Goal: Task Accomplishment & Management: Manage account settings

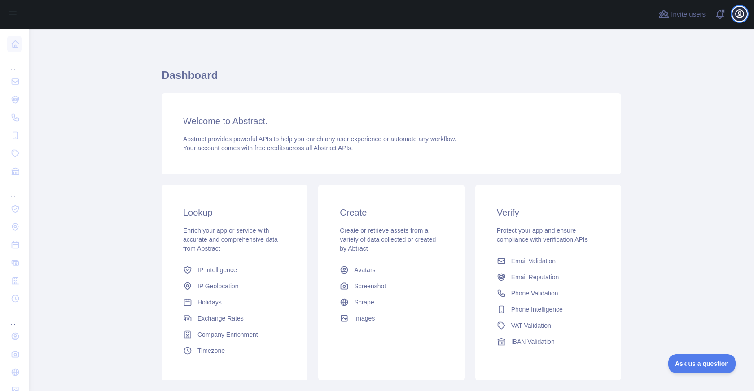
click at [745, 14] on button "Open user menu" at bounding box center [739, 14] width 14 height 14
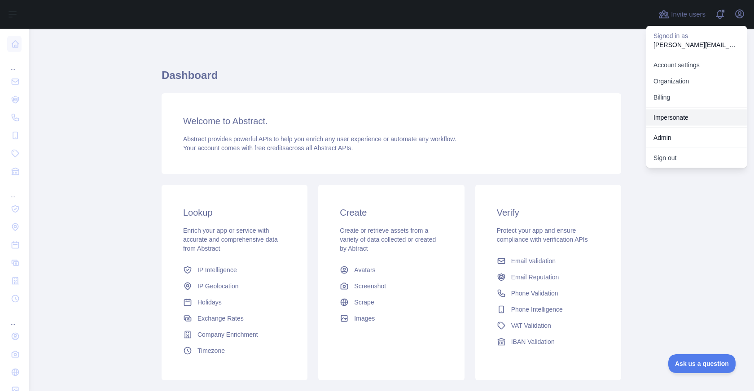
click at [707, 112] on link "Impersonate" at bounding box center [696, 117] width 101 height 16
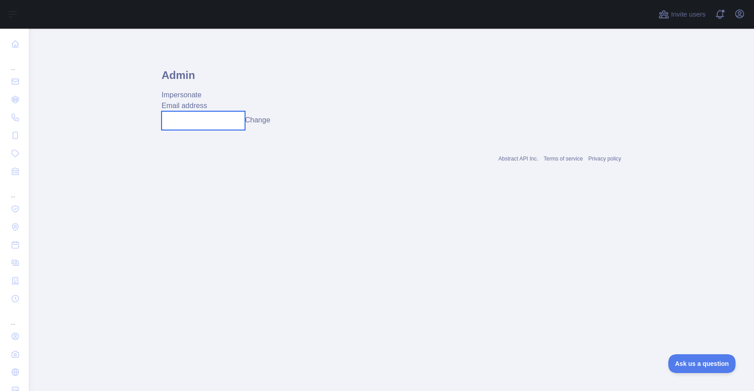
click at [212, 117] on input "text" at bounding box center [203, 120] width 83 height 19
paste input "**********"
click at [266, 121] on button "Change" at bounding box center [257, 120] width 25 height 11
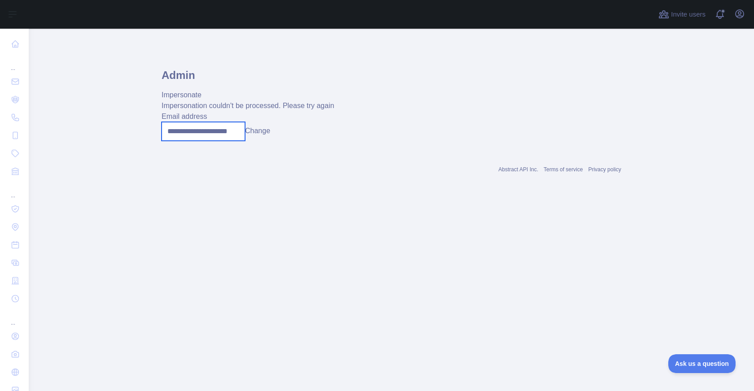
click at [226, 136] on input "**********" at bounding box center [203, 131] width 83 height 19
paste input "text"
type input "**********"
click at [266, 136] on button "Change" at bounding box center [257, 131] width 25 height 11
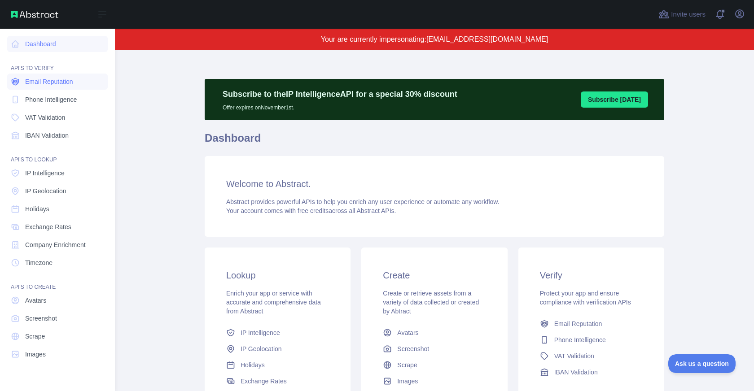
click at [44, 79] on span "Email Reputation" at bounding box center [49, 81] width 48 height 9
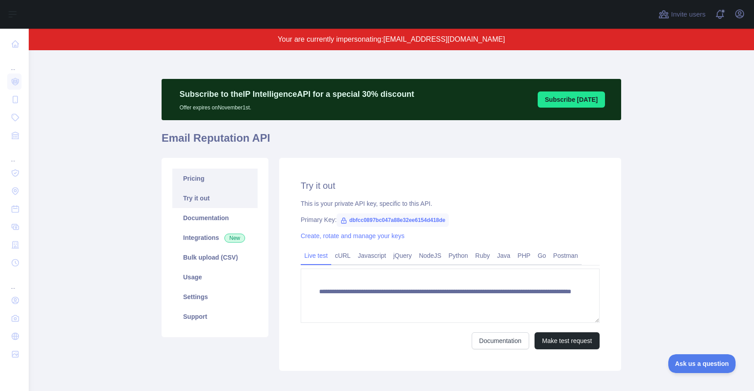
click at [234, 179] on link "Pricing" at bounding box center [214, 179] width 85 height 20
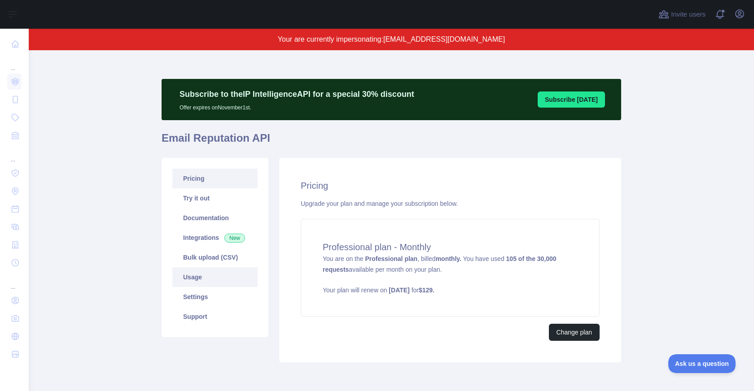
click at [207, 282] on link "Usage" at bounding box center [214, 277] width 85 height 20
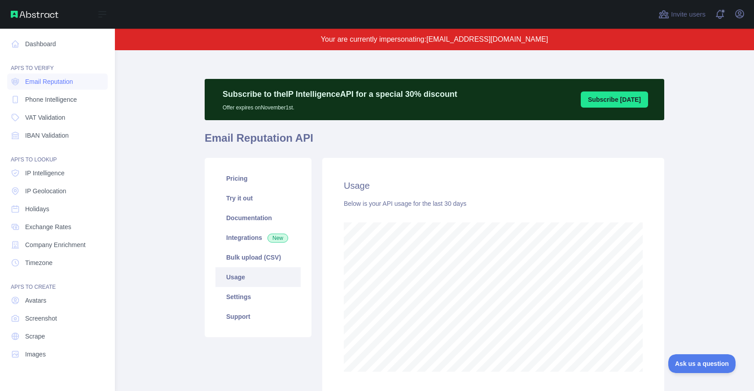
scroll to position [448396, 448098]
click at [101, 13] on icon at bounding box center [102, 14] width 11 height 11
click at [750, 15] on div "Invite users View notifications Open user menu" at bounding box center [434, 14] width 639 height 29
click at [746, 15] on button "Open user menu" at bounding box center [739, 14] width 14 height 14
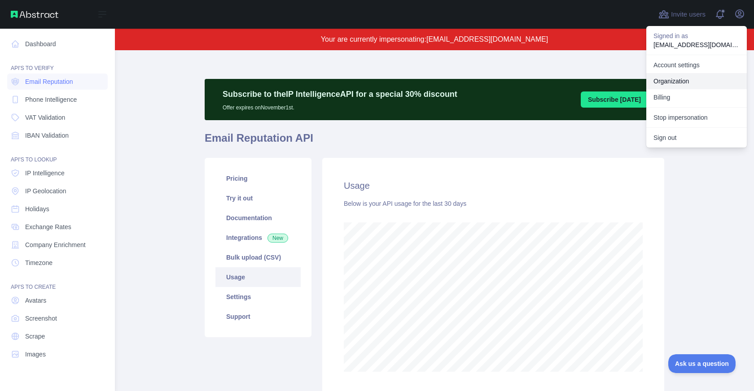
click at [690, 79] on link "Organization" at bounding box center [696, 81] width 101 height 16
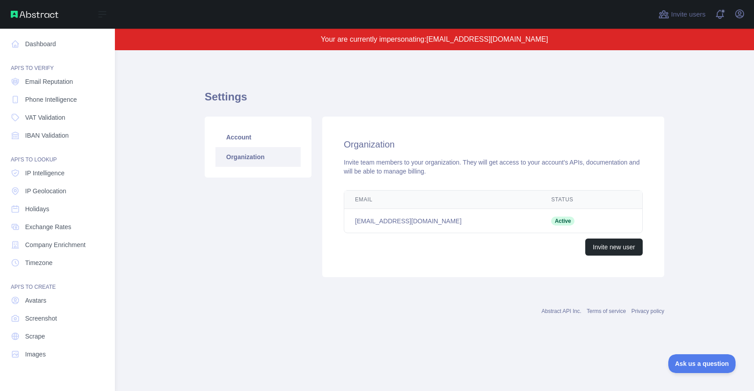
click at [745, 19] on div "Open user menu" at bounding box center [739, 15] width 14 height 16
click at [744, 12] on icon "button" at bounding box center [739, 14] width 11 height 11
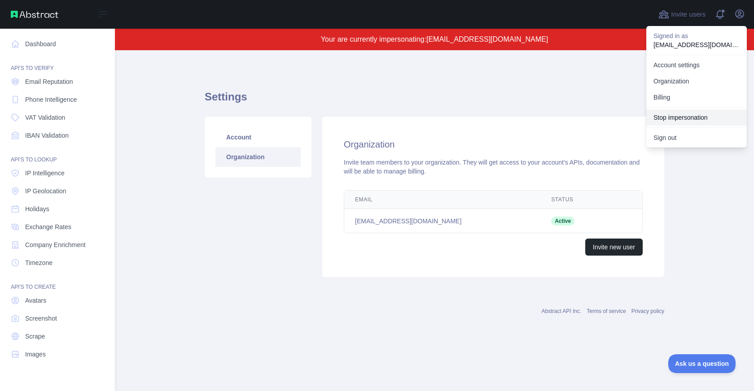
click at [677, 120] on button "Stop impersonation" at bounding box center [696, 117] width 101 height 16
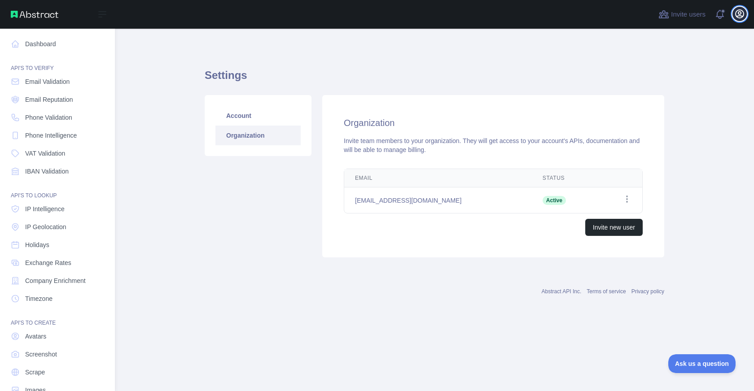
click at [741, 17] on icon "button" at bounding box center [739, 14] width 8 height 8
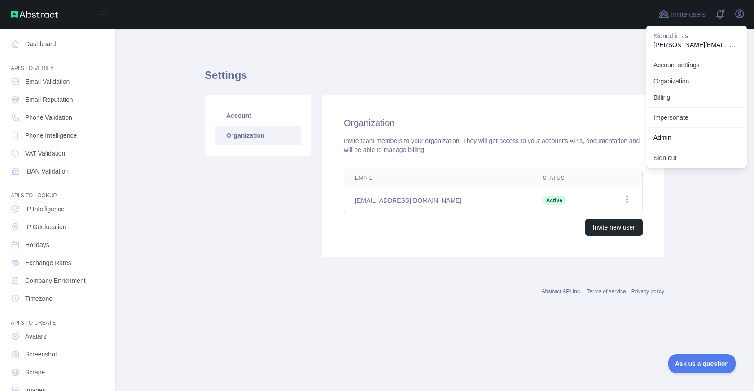
click at [659, 127] on div "Admin" at bounding box center [696, 137] width 101 height 20
click at [660, 122] on link "Impersonate" at bounding box center [696, 117] width 101 height 16
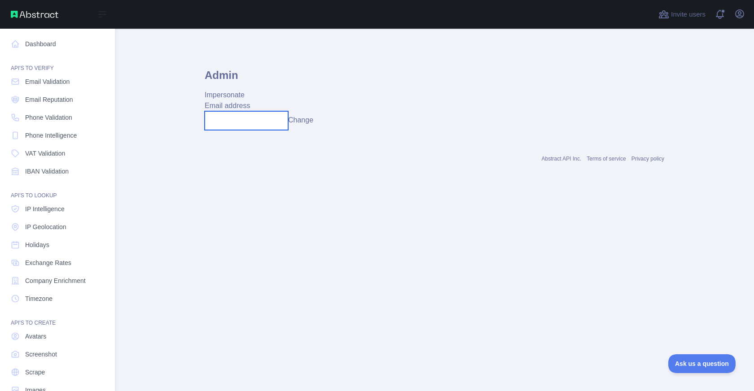
click at [259, 118] on input "text" at bounding box center [246, 120] width 83 height 19
paste input "**********"
type input "**********"
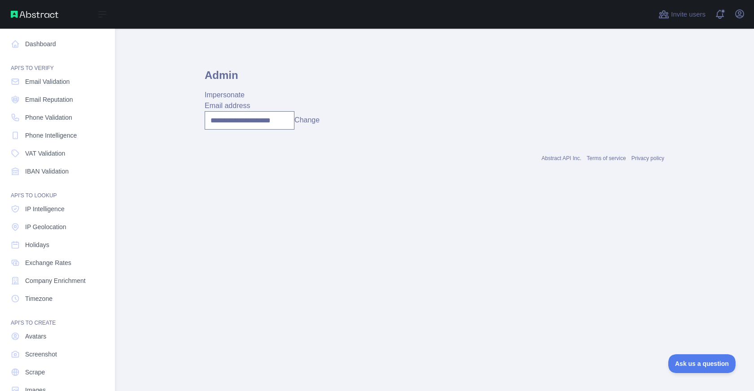
click at [307, 118] on button "Change" at bounding box center [306, 120] width 25 height 11
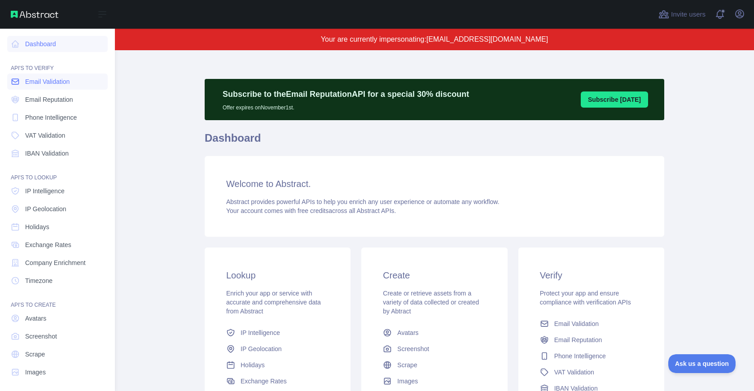
click at [61, 82] on span "Email Validation" at bounding box center [47, 81] width 44 height 9
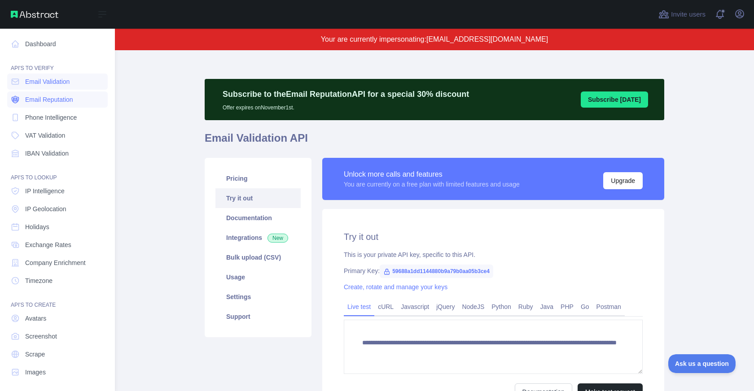
click at [61, 104] on link "Email Reputation" at bounding box center [57, 100] width 101 height 16
click at [740, 16] on icon "button" at bounding box center [739, 14] width 8 height 8
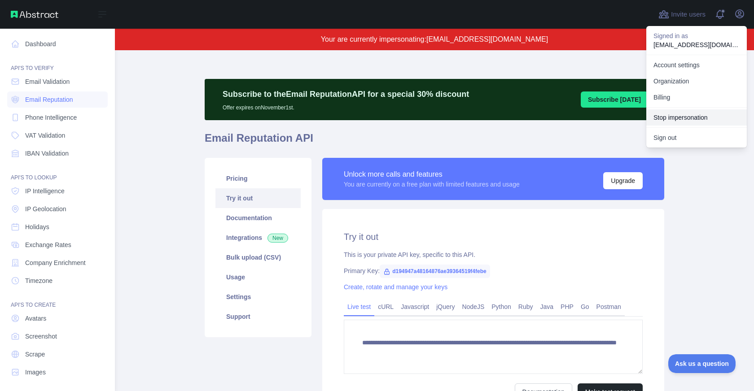
click at [686, 113] on button "Stop impersonation" at bounding box center [696, 117] width 101 height 16
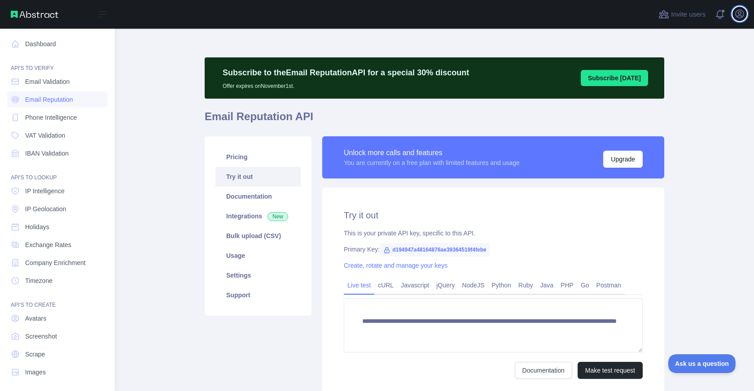
type textarea "**********"
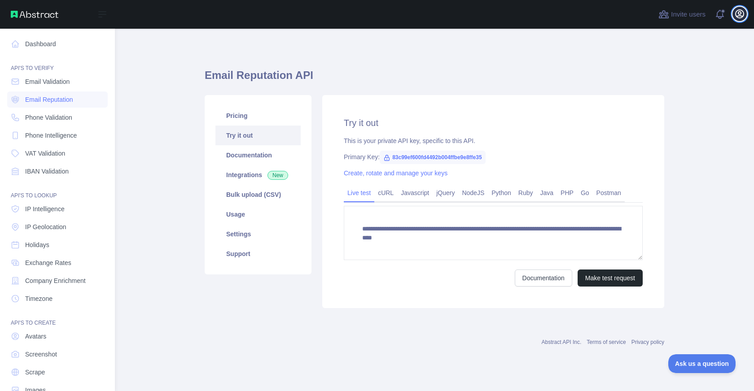
click at [739, 9] on icon "button" at bounding box center [739, 14] width 11 height 11
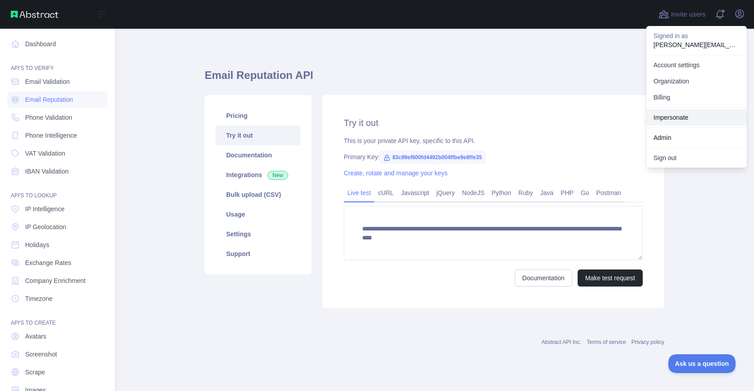
click at [677, 111] on link "Impersonate" at bounding box center [696, 117] width 101 height 16
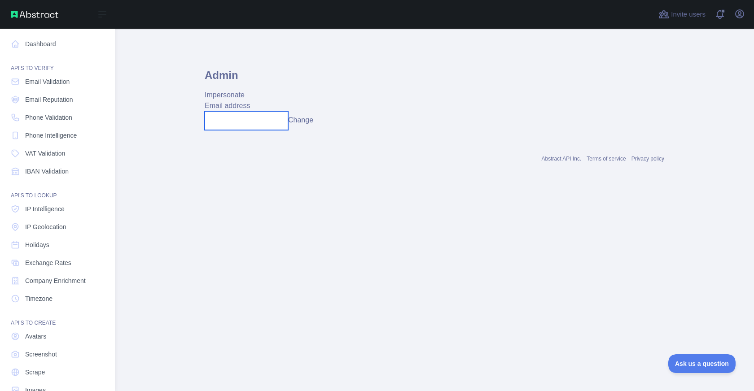
click at [276, 121] on input "text" at bounding box center [246, 120] width 83 height 19
paste input "**********"
type input "**********"
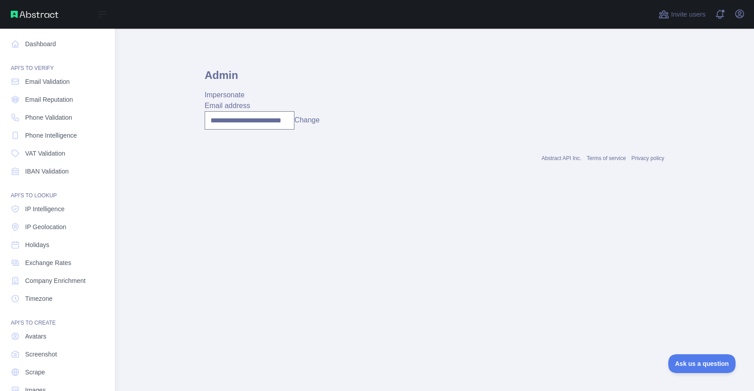
click at [310, 125] on button "Change" at bounding box center [306, 120] width 25 height 11
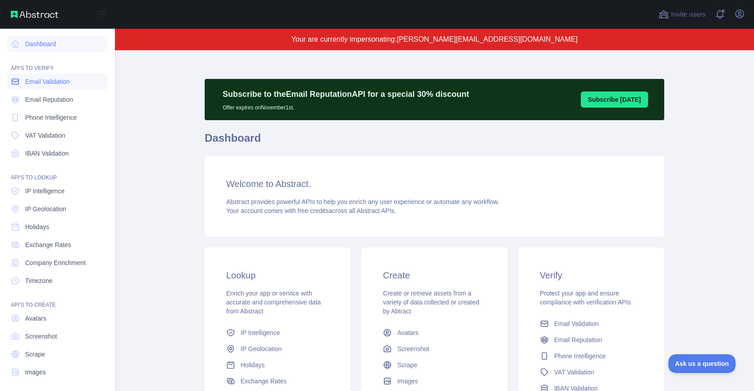
click at [54, 80] on span "Email Validation" at bounding box center [47, 81] width 44 height 9
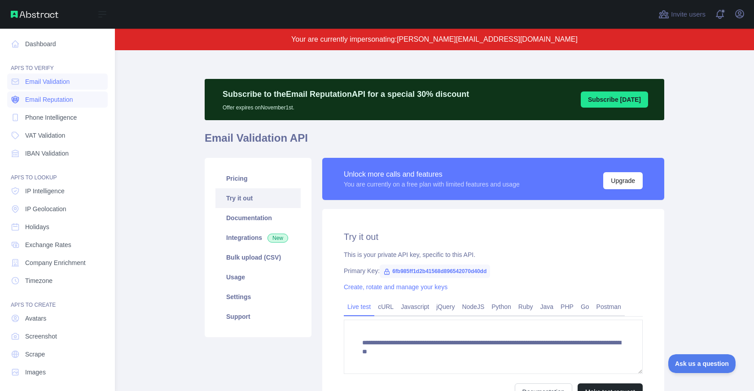
click at [54, 105] on link "Email Reputation" at bounding box center [57, 100] width 101 height 16
click at [744, 18] on icon "button" at bounding box center [739, 14] width 11 height 11
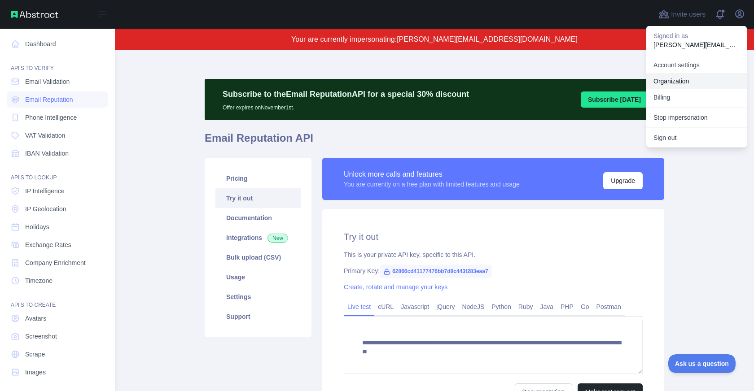
click at [692, 79] on link "Organization" at bounding box center [696, 81] width 101 height 16
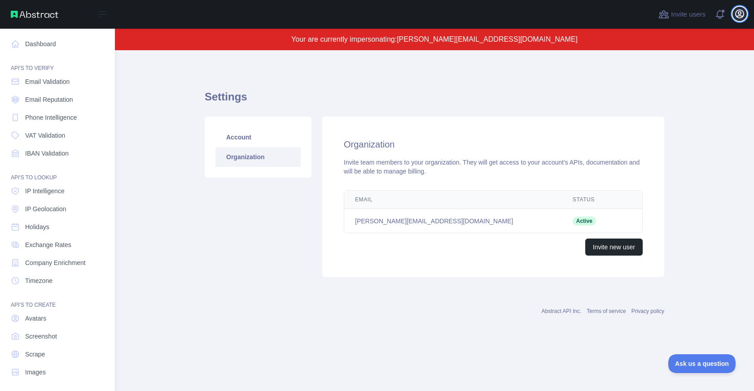
click at [737, 18] on icon "button" at bounding box center [739, 14] width 11 height 11
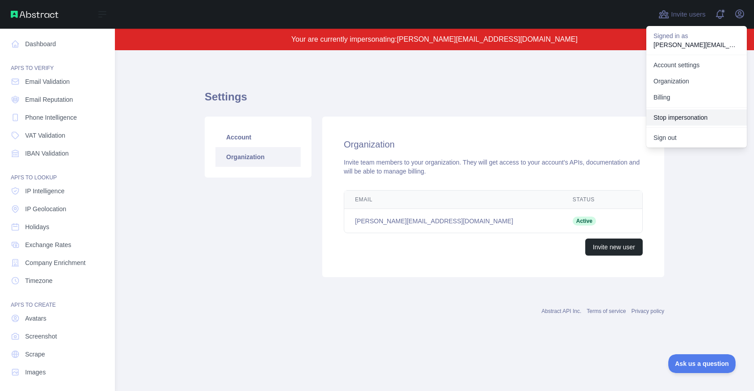
click at [696, 113] on button "Stop impersonation" at bounding box center [696, 117] width 101 height 16
